Goal: Purchase product/service

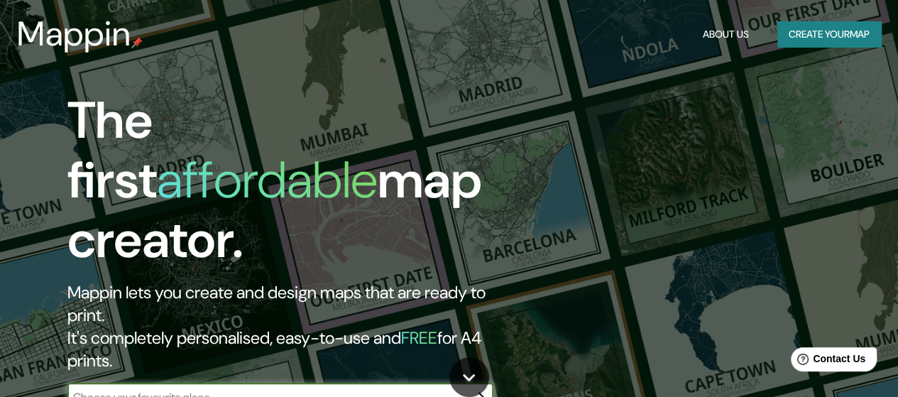
click at [146, 389] on input "text" at bounding box center [265, 397] width 397 height 16
type input "[GEOGRAPHIC_DATA]"
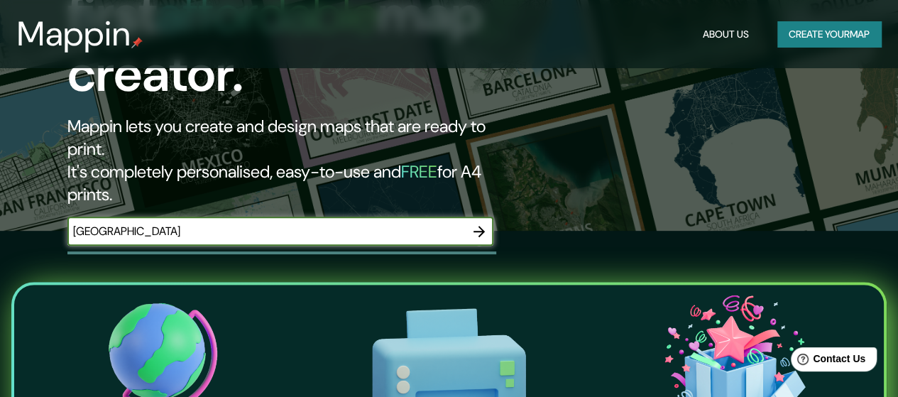
scroll to position [142, 0]
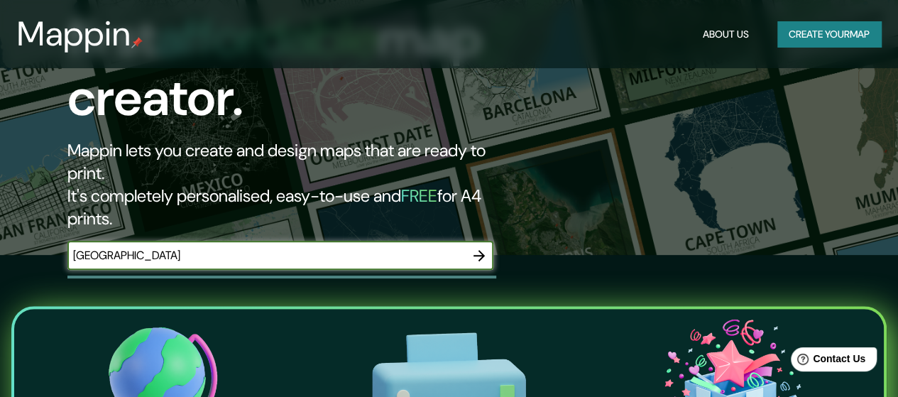
click at [475, 247] on icon "button" at bounding box center [478, 255] width 17 height 17
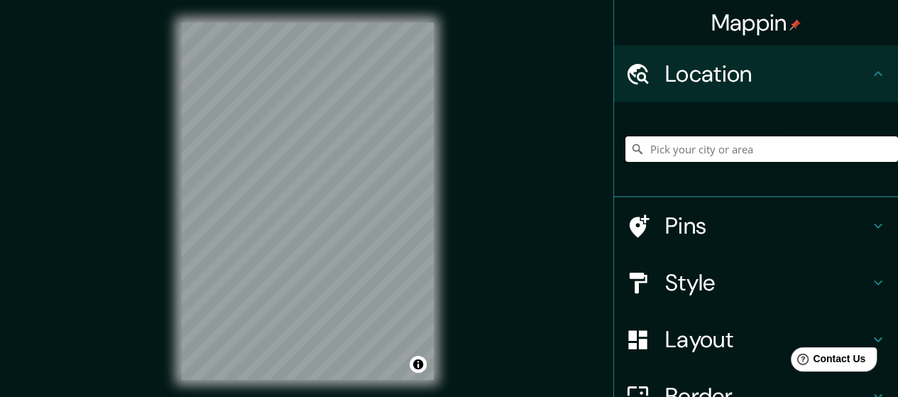
click at [694, 147] on input "Pick your city or area" at bounding box center [761, 149] width 272 height 26
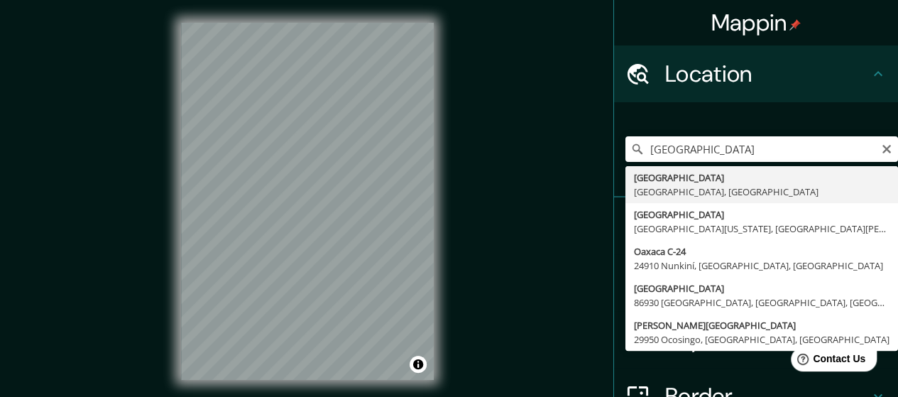
type input "[GEOGRAPHIC_DATA], [GEOGRAPHIC_DATA], [GEOGRAPHIC_DATA]"
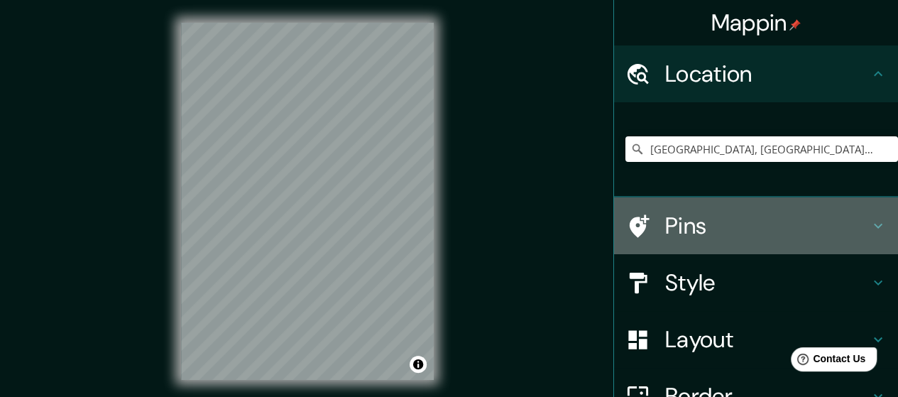
click at [668, 231] on h4 "Pins" at bounding box center [767, 225] width 204 height 28
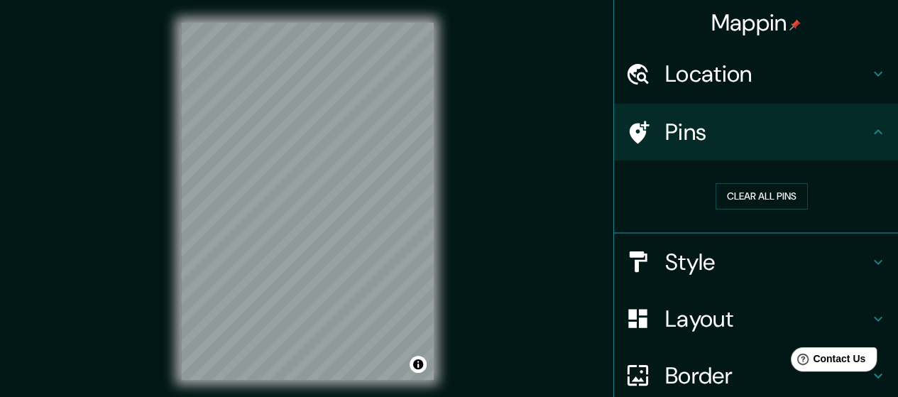
click at [629, 128] on icon at bounding box center [639, 132] width 20 height 23
click at [484, 174] on div "Mappin Location [GEOGRAPHIC_DATA], [GEOGRAPHIC_DATA], [GEOGRAPHIC_DATA] Pins Cl…" at bounding box center [449, 212] width 898 height 425
click at [752, 202] on button "Clear all pins" at bounding box center [761, 196] width 92 height 26
